Goal: Task Accomplishment & Management: Manage account settings

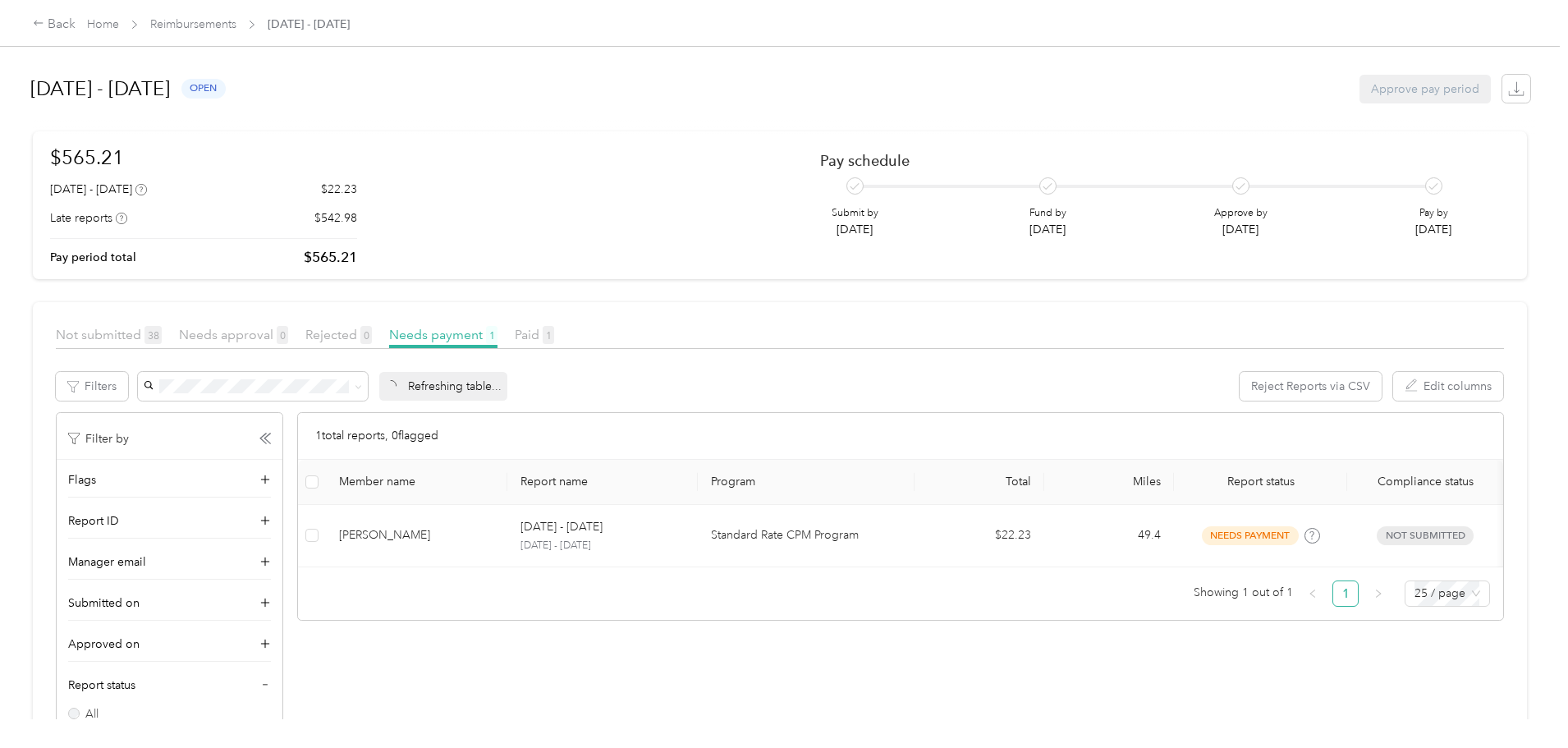
click at [61, 160] on div "Back Home Reimbursements [DATE] - [DATE] [DATE] - [DATE] open Approve pay perio…" at bounding box center [780, 374] width 1560 height 748
click at [20, 256] on div "Back Home Reimbursements [DATE] - [DATE] [DATE] - [DATE] open Approve pay perio…" at bounding box center [780, 374] width 1560 height 748
click at [114, 208] on div "Back Home Reimbursements [DATE] - [DATE] [DATE] - [DATE] open Approve pay perio…" at bounding box center [780, 374] width 1560 height 748
click at [237, 21] on link "Reimbursements" at bounding box center [193, 25] width 86 height 14
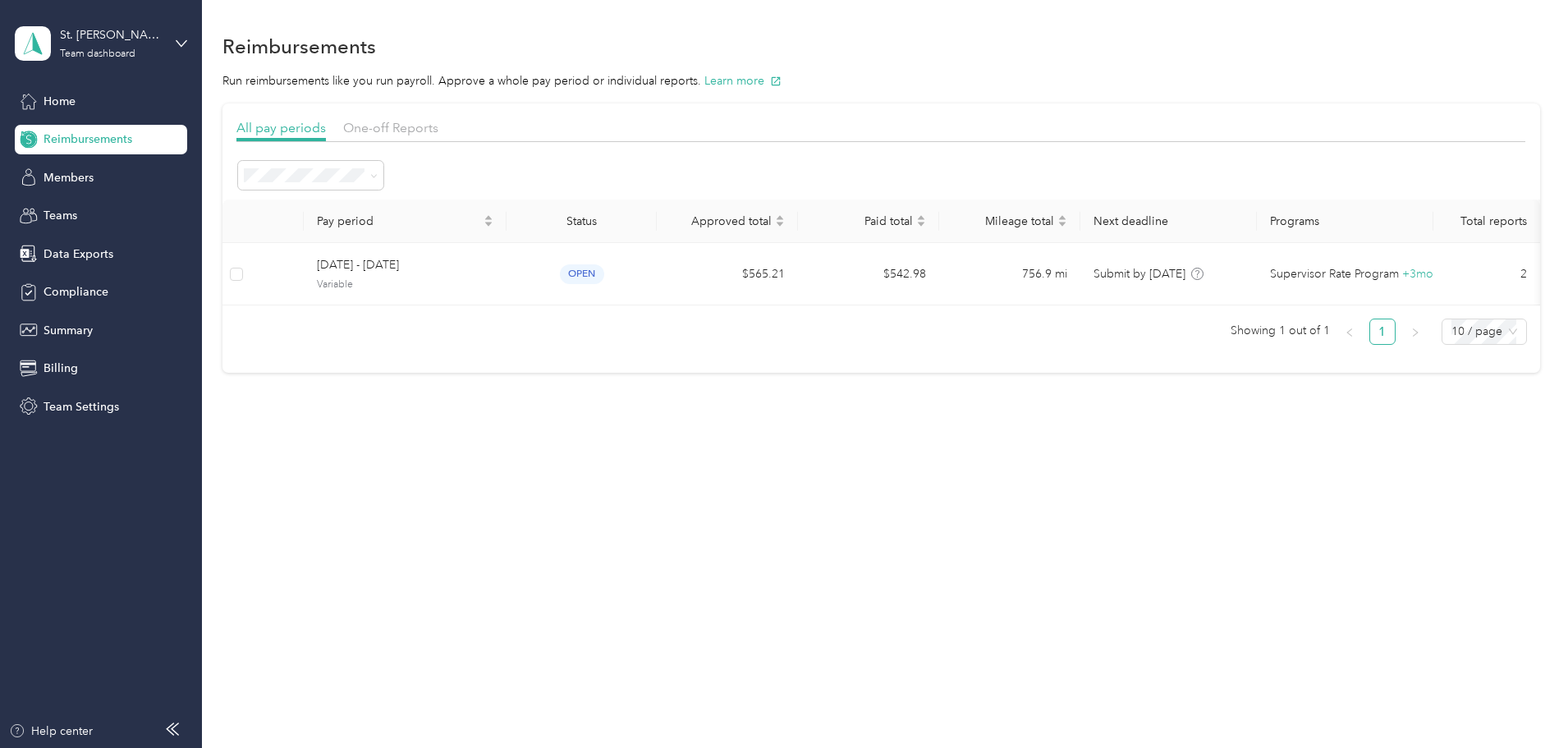
click at [577, 552] on div "Reimbursements Run reimbursements like you run payroll. Approve a whole pay per…" at bounding box center [881, 374] width 1358 height 748
